Goal: Task Accomplishment & Management: Manage account settings

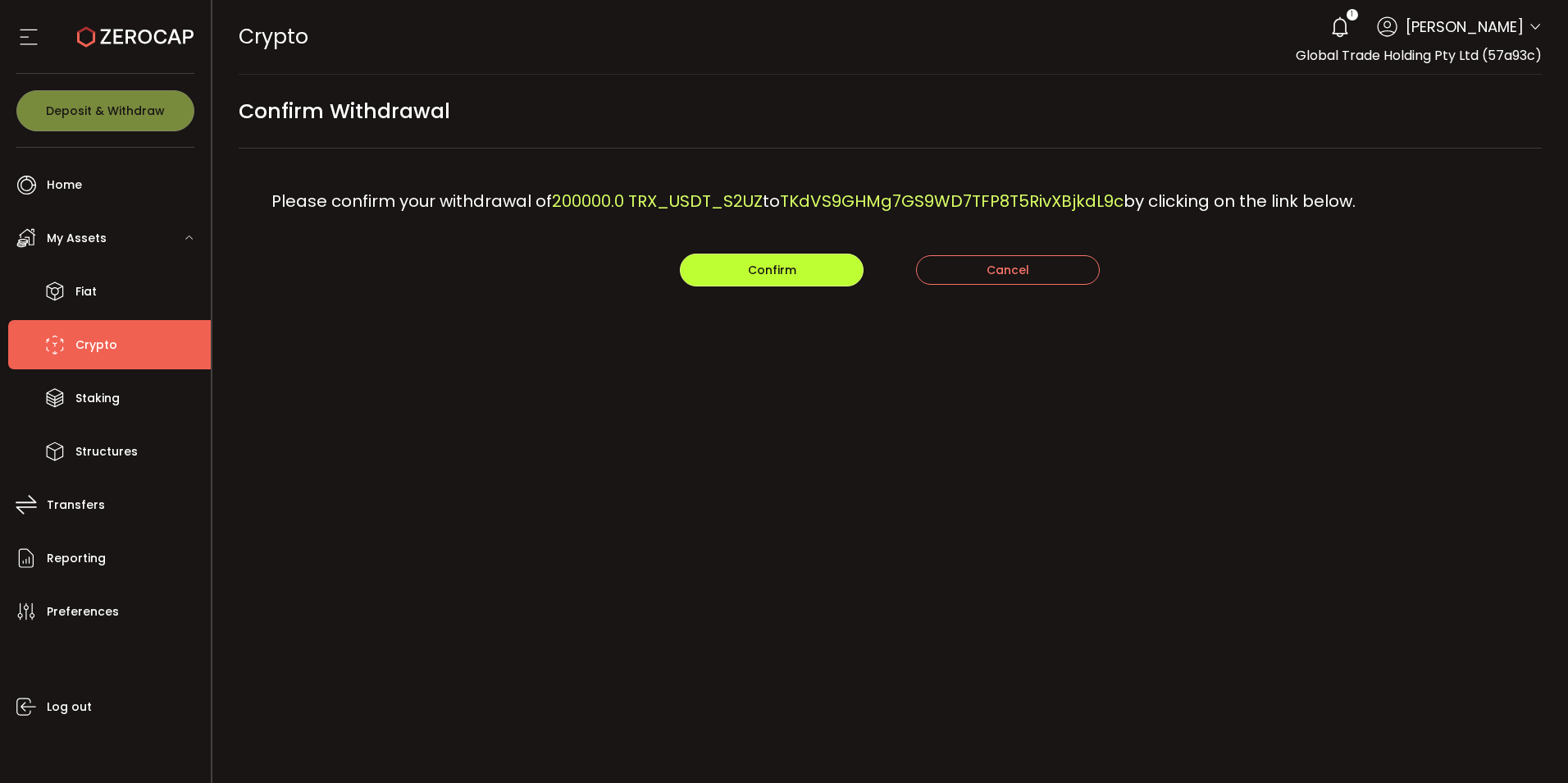
click at [756, 273] on span "Confirm" at bounding box center [772, 270] width 48 height 16
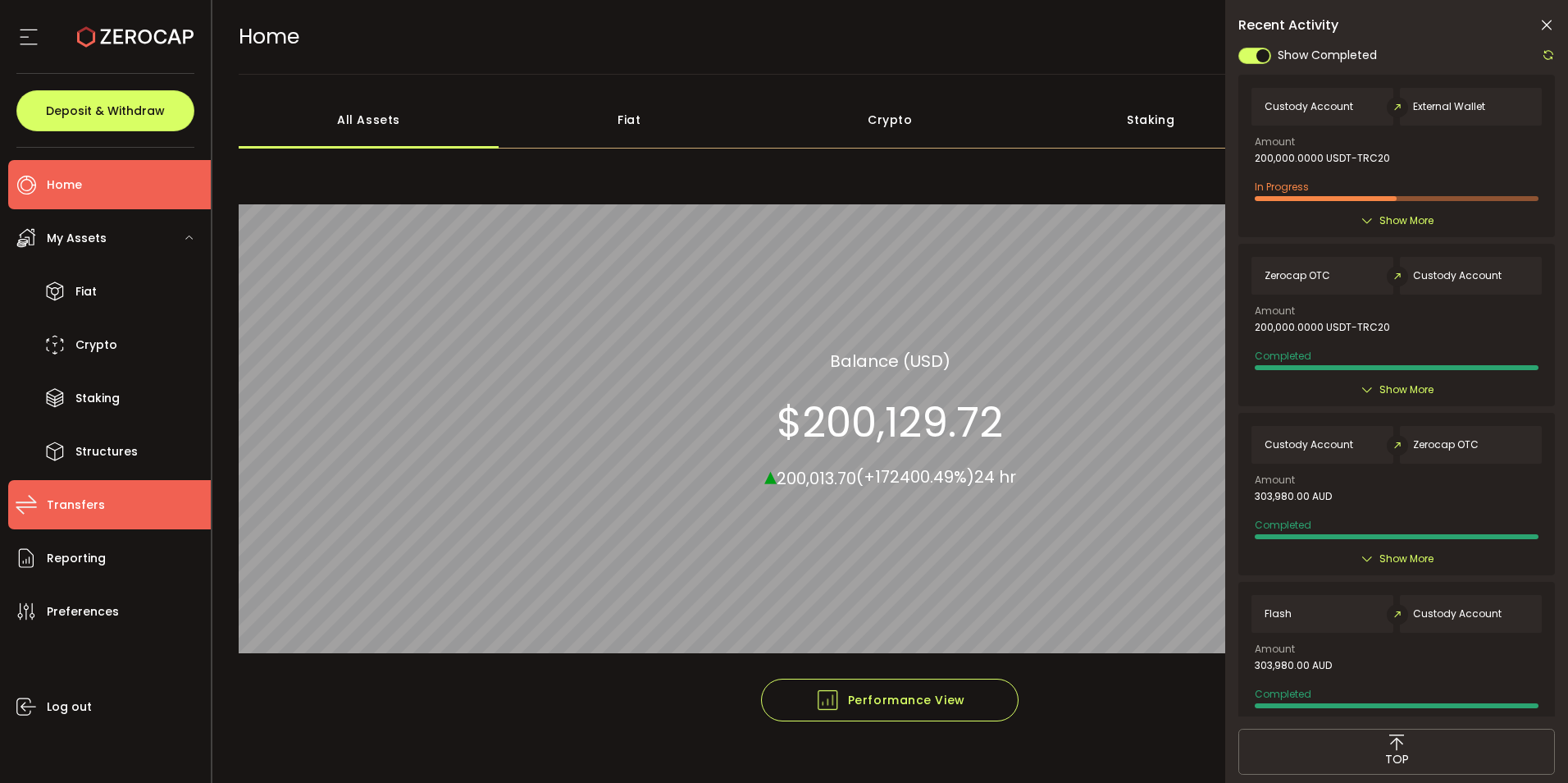
click at [68, 500] on span "Transfers" at bounding box center [76, 505] width 59 height 24
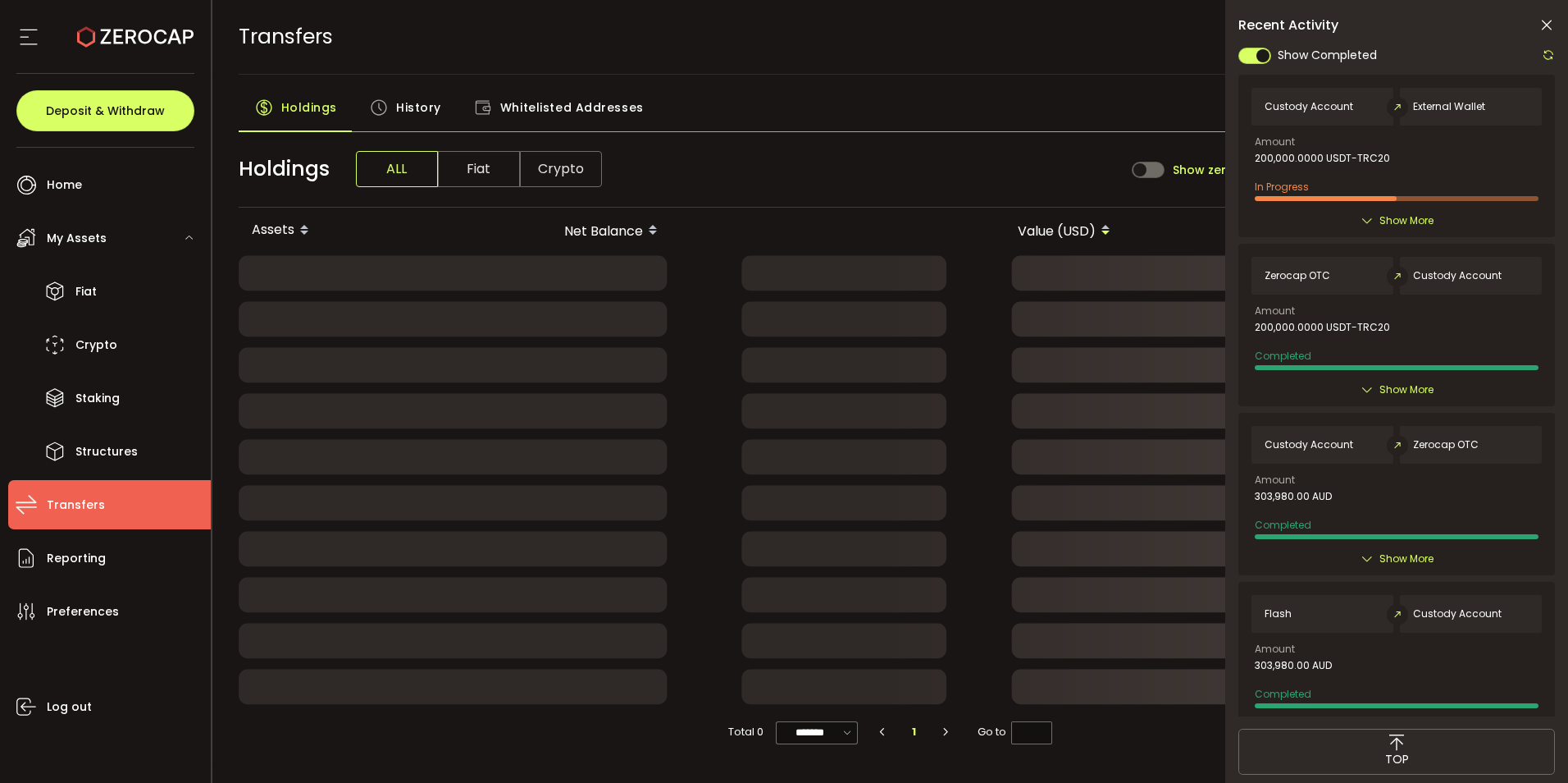
click at [416, 103] on span "History" at bounding box center [418, 108] width 45 height 33
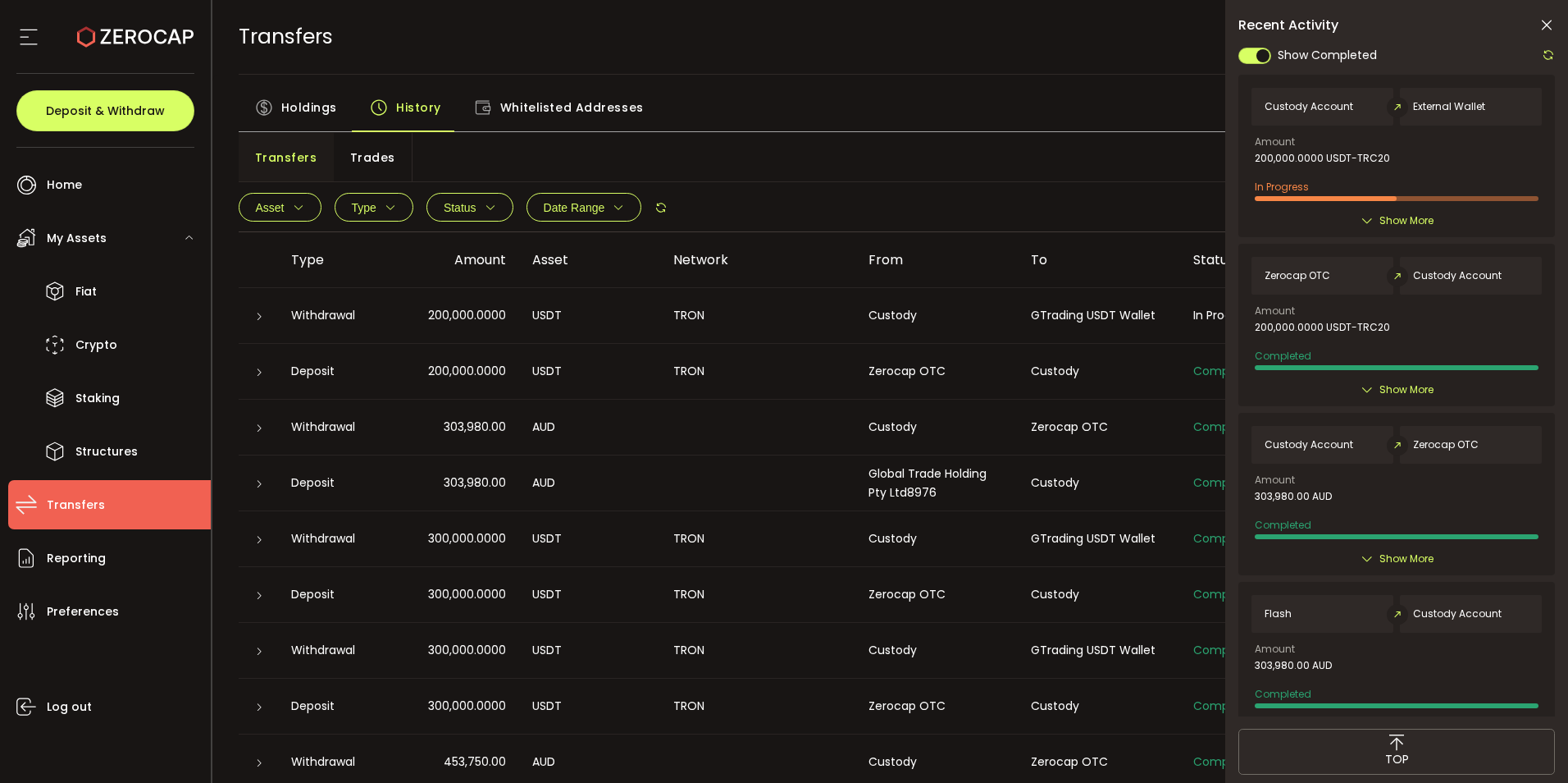
click at [254, 312] on icon at bounding box center [259, 316] width 10 height 10
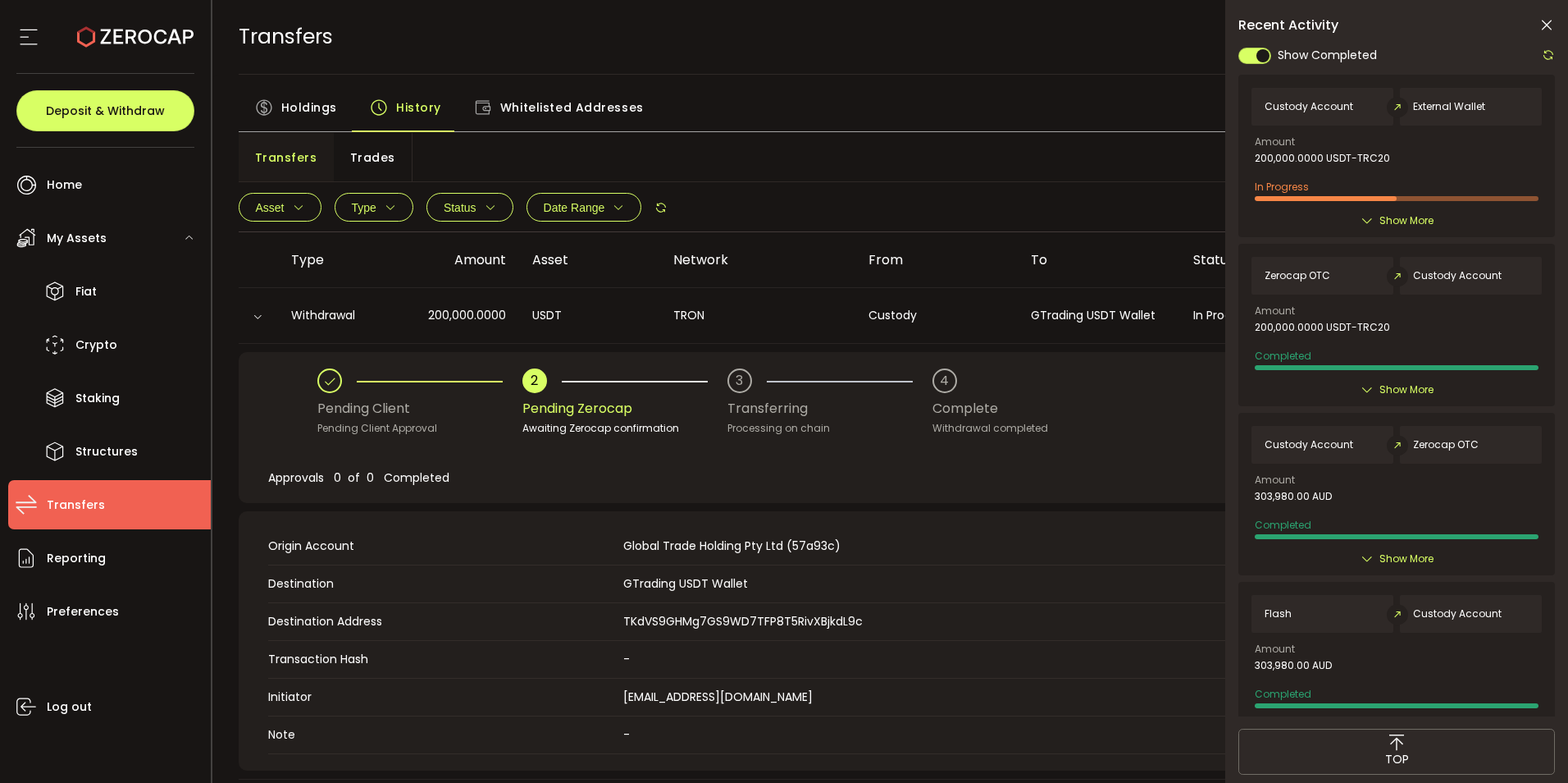
click at [1547, 55] on icon at bounding box center [1548, 55] width 13 height 13
click at [1547, 18] on icon at bounding box center [1547, 26] width 16 height 16
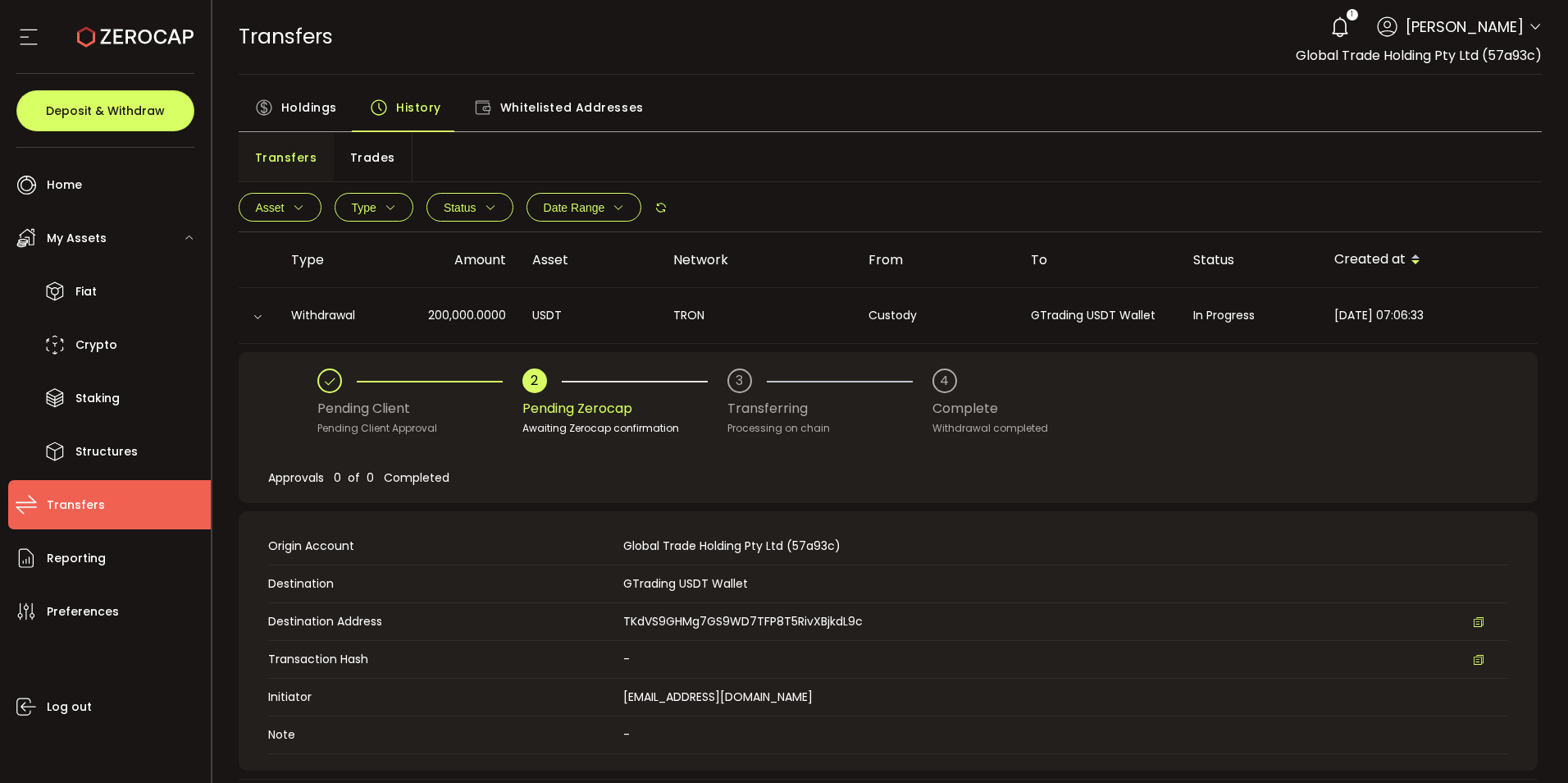
click at [761, 68] on div "TRANSFERS Buy Power $0.00 USD Transfers Transfers Your verification is pending …" at bounding box center [891, 37] width 1304 height 74
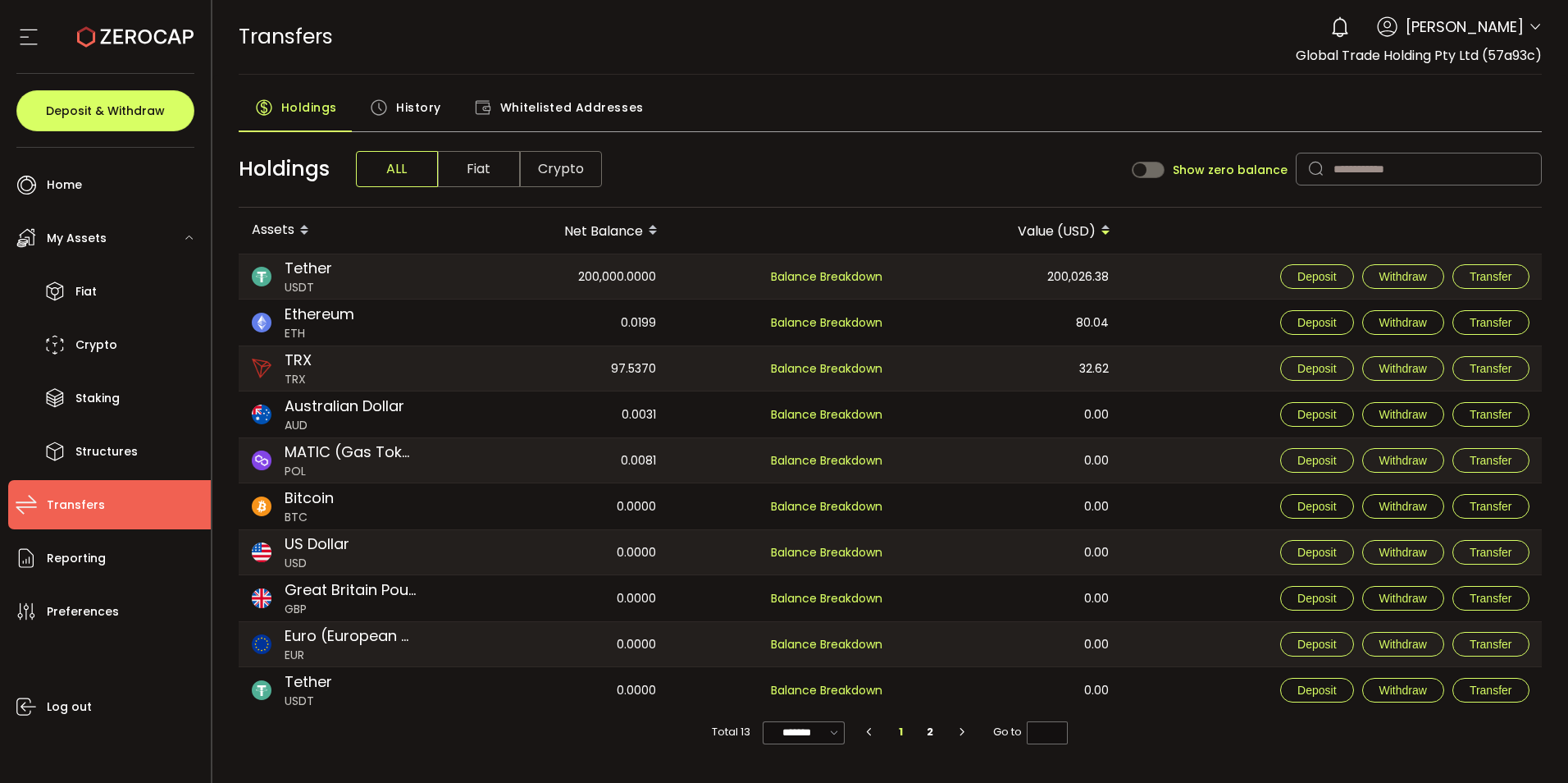
click at [1533, 27] on icon at bounding box center [1535, 27] width 13 height 13
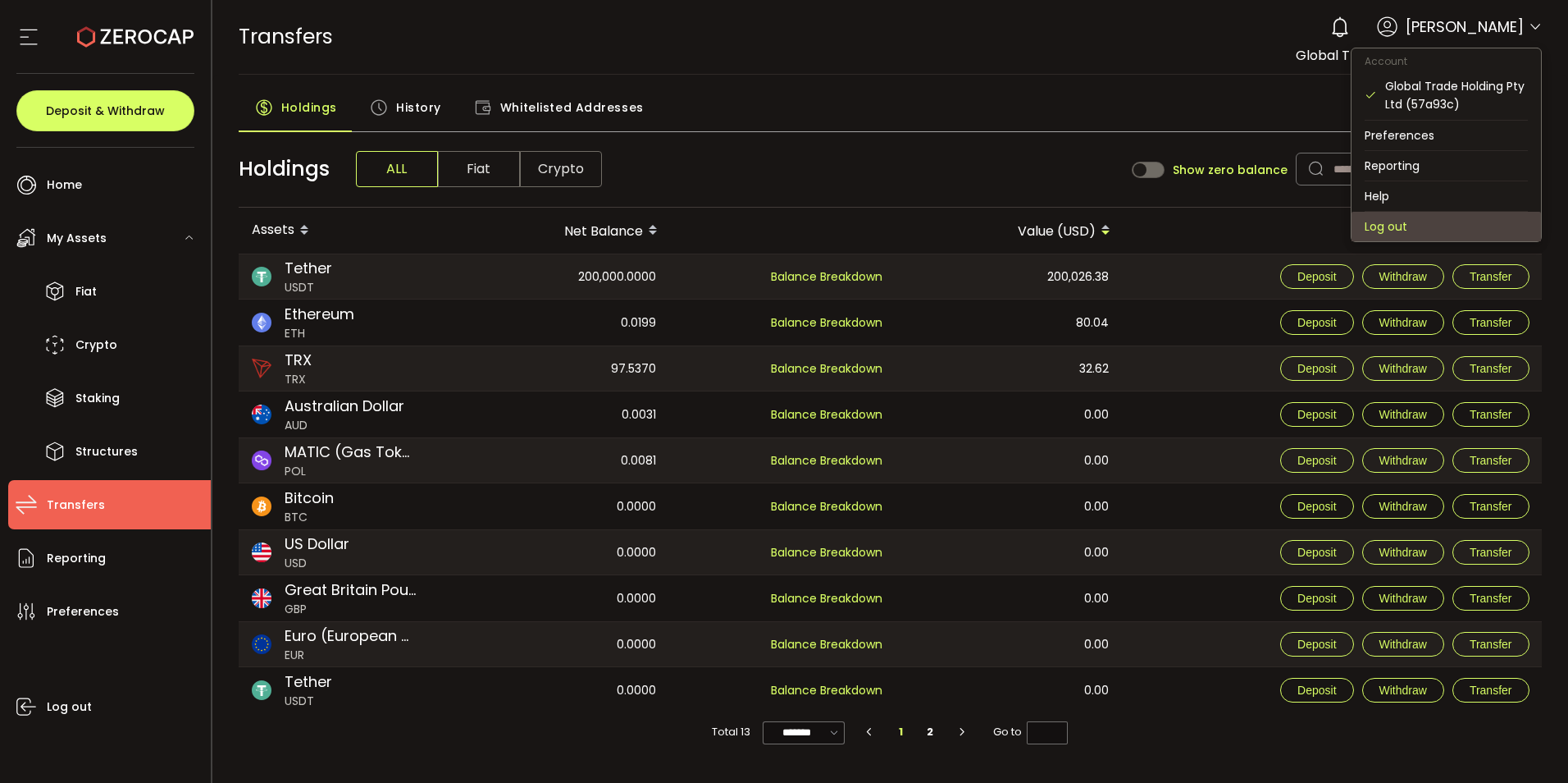
click at [1391, 221] on li "Log out" at bounding box center [1445, 226] width 189 height 29
